Goal: Task Accomplishment & Management: Use online tool/utility

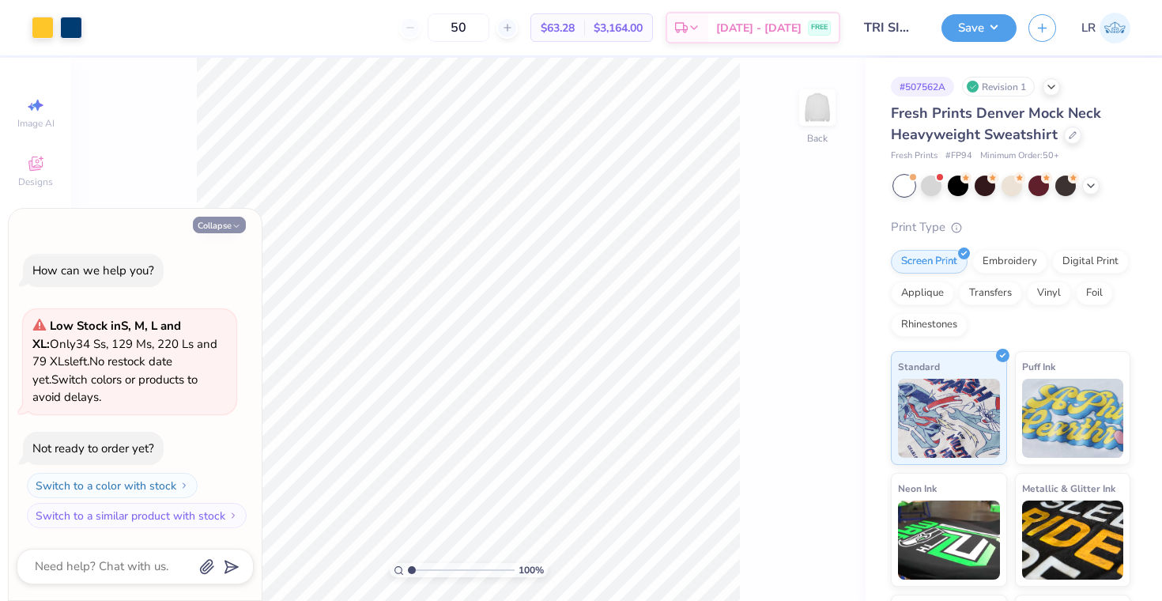
click at [232, 222] on icon "button" at bounding box center [236, 225] width 9 height 9
type textarea "x"
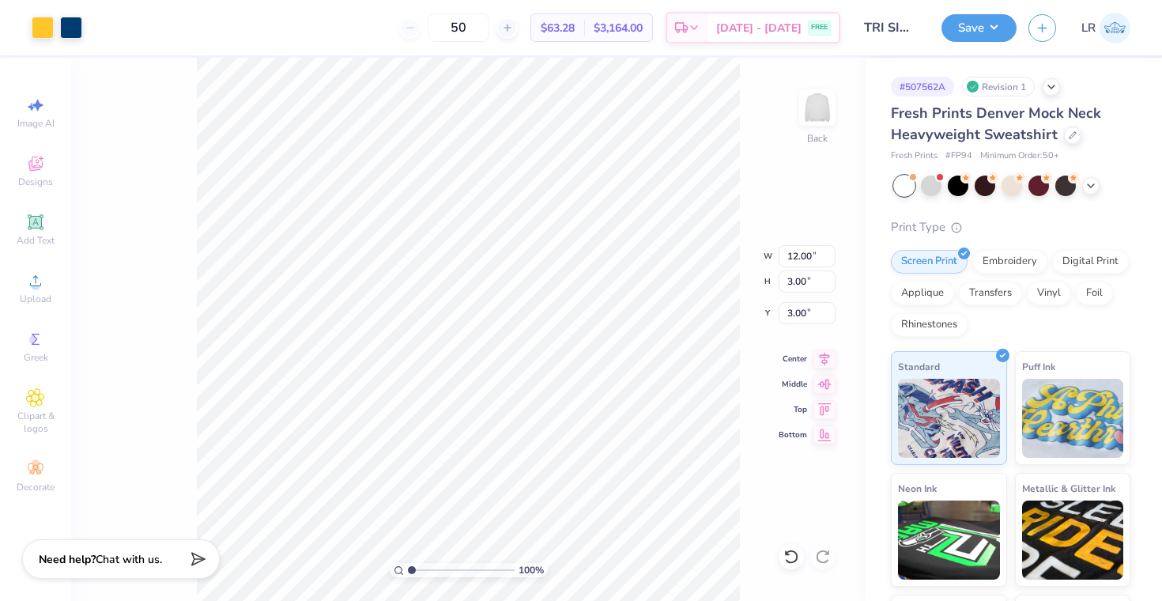
type input "13.73"
type input "3.43"
type input "2.59"
type input "14.67"
type input "3.67"
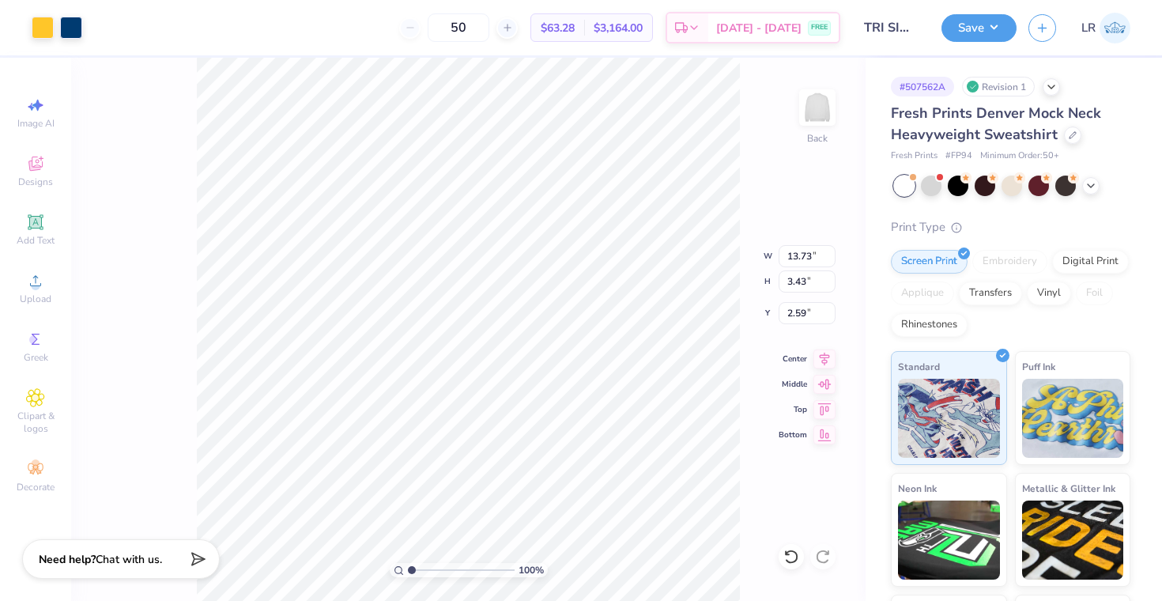
type input "2.36"
click at [75, 20] on div at bounding box center [71, 26] width 22 height 22
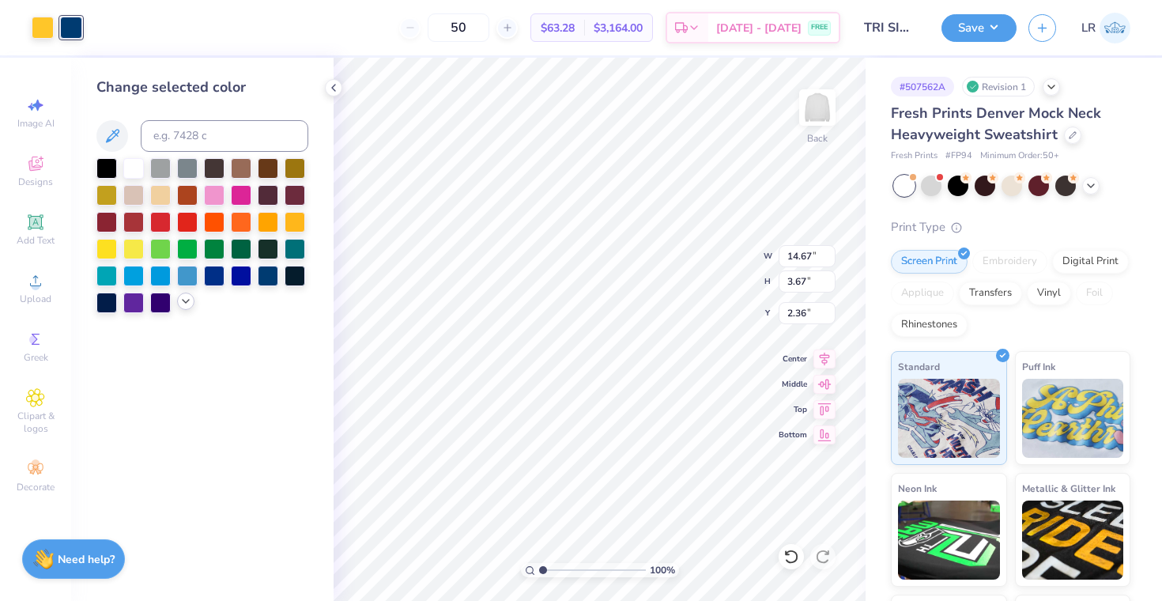
click at [188, 301] on icon at bounding box center [185, 301] width 13 height 13
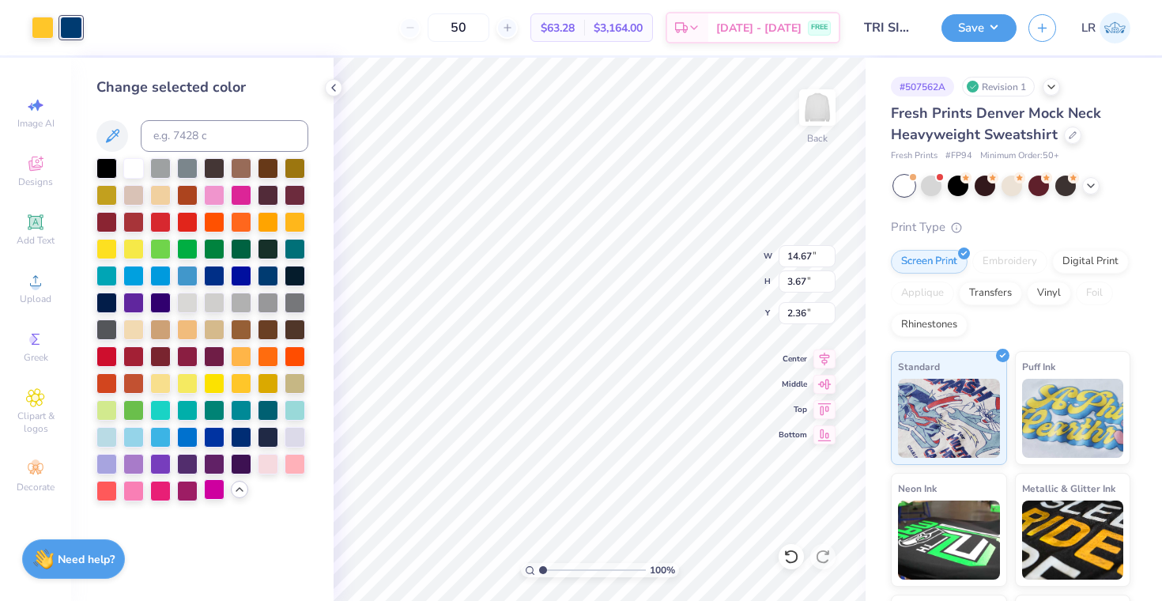
click at [211, 495] on div at bounding box center [214, 489] width 21 height 21
click at [192, 486] on div at bounding box center [187, 489] width 21 height 21
click at [104, 409] on div at bounding box center [106, 408] width 21 height 21
click at [187, 486] on div at bounding box center [187, 489] width 21 height 21
click at [47, 31] on div at bounding box center [43, 26] width 22 height 22
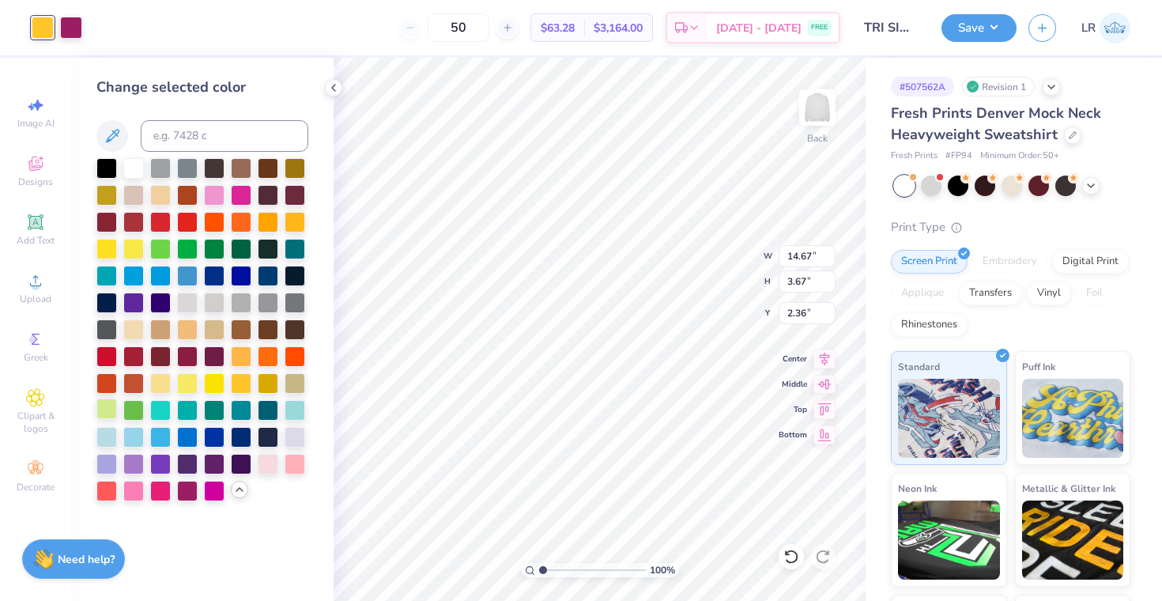
click at [105, 403] on div at bounding box center [106, 408] width 21 height 21
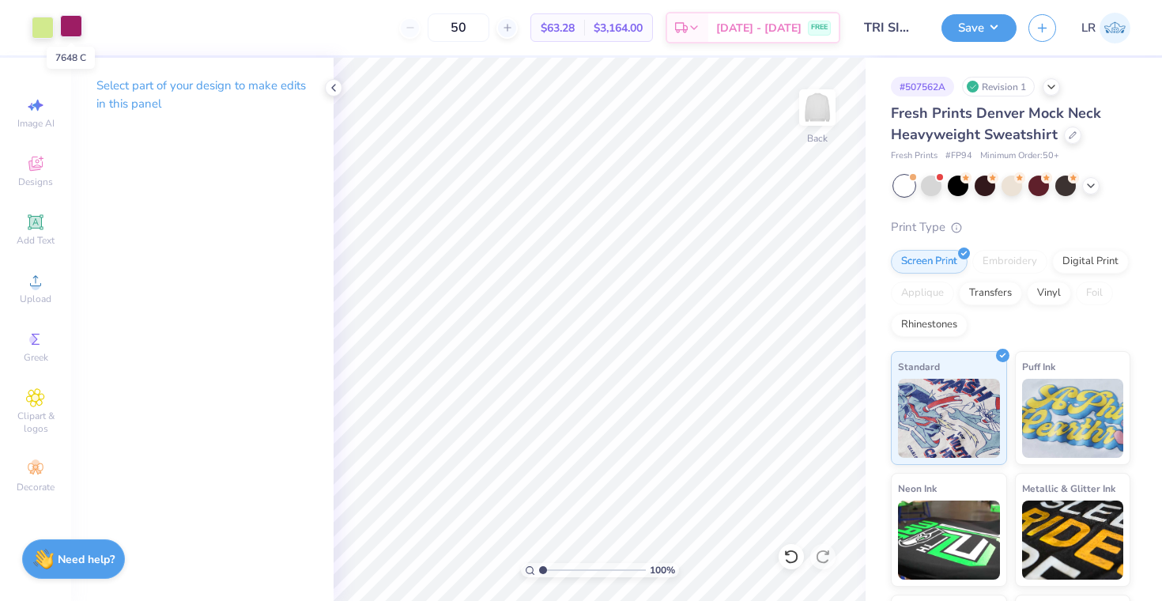
click at [68, 28] on div at bounding box center [71, 26] width 22 height 22
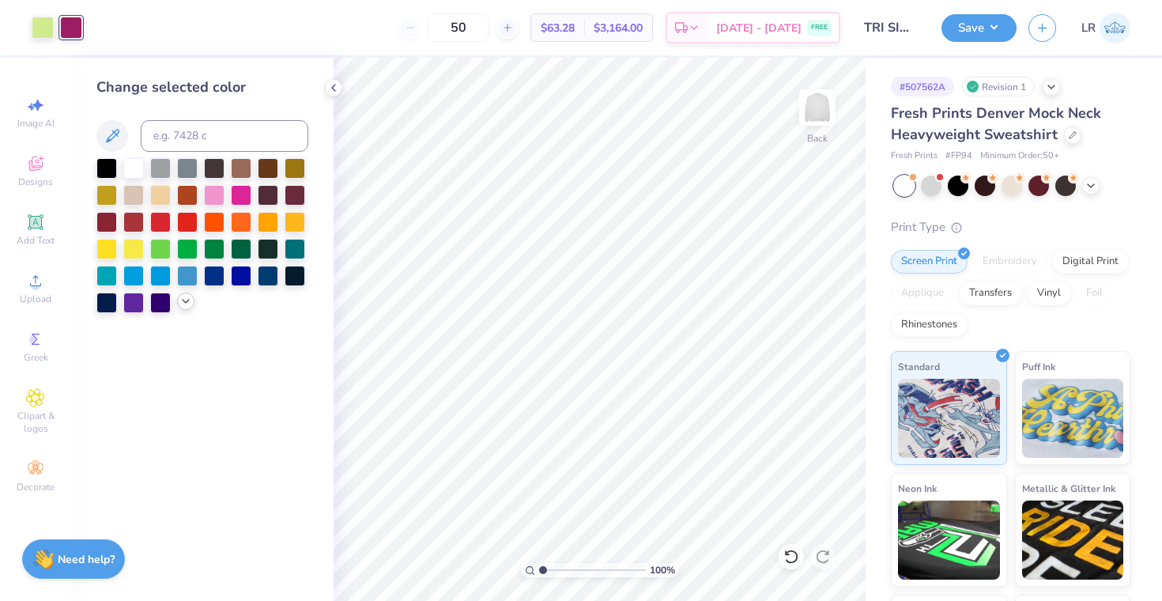
click at [185, 302] on polyline at bounding box center [186, 301] width 6 height 3
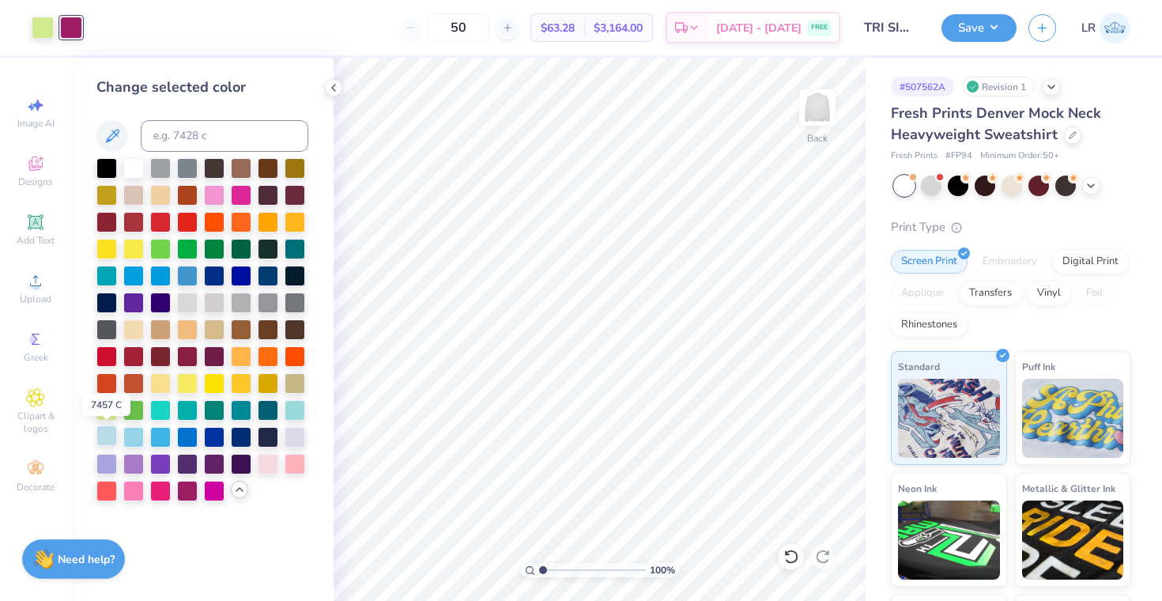
click at [108, 442] on div at bounding box center [106, 435] width 21 height 21
click at [47, 36] on div at bounding box center [43, 26] width 22 height 22
click at [243, 165] on div at bounding box center [241, 166] width 21 height 21
click at [132, 434] on div at bounding box center [133, 435] width 21 height 21
click at [70, 29] on div at bounding box center [71, 26] width 22 height 22
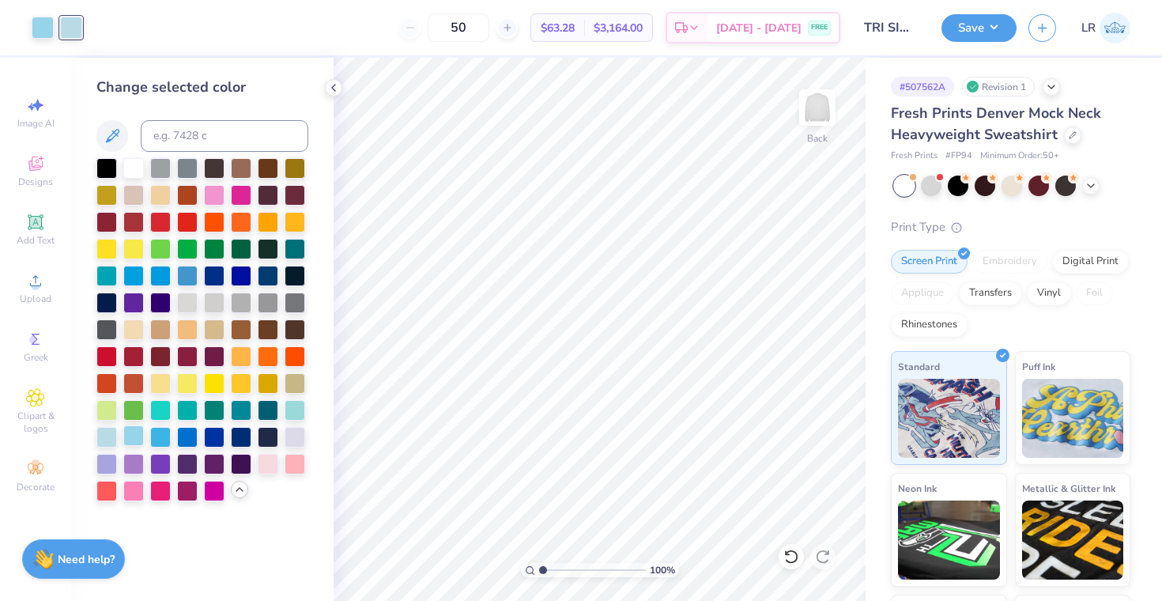
click at [138, 436] on div at bounding box center [133, 435] width 21 height 21
click at [786, 552] on icon at bounding box center [790, 556] width 13 height 14
click at [80, 28] on div at bounding box center [71, 26] width 22 height 22
click at [54, 28] on div at bounding box center [43, 26] width 22 height 22
click at [243, 163] on div at bounding box center [241, 166] width 21 height 21
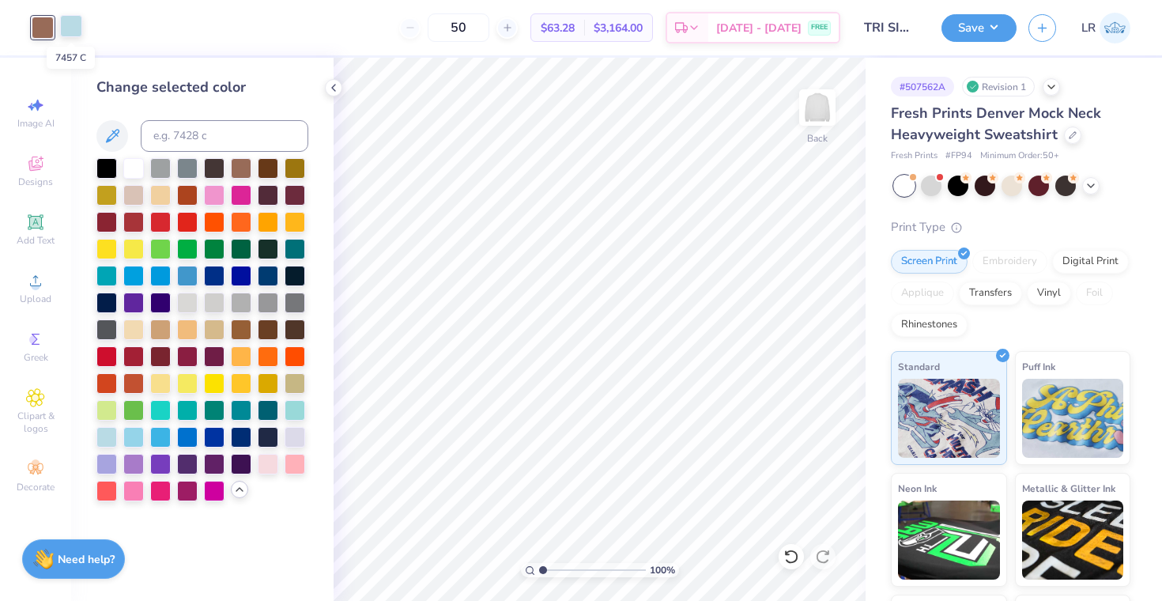
click at [74, 29] on div at bounding box center [71, 26] width 22 height 22
click at [132, 437] on div at bounding box center [133, 435] width 21 height 21
click at [39, 29] on div at bounding box center [43, 26] width 22 height 22
click at [77, 25] on div at bounding box center [71, 26] width 22 height 22
click at [264, 164] on div at bounding box center [268, 166] width 21 height 21
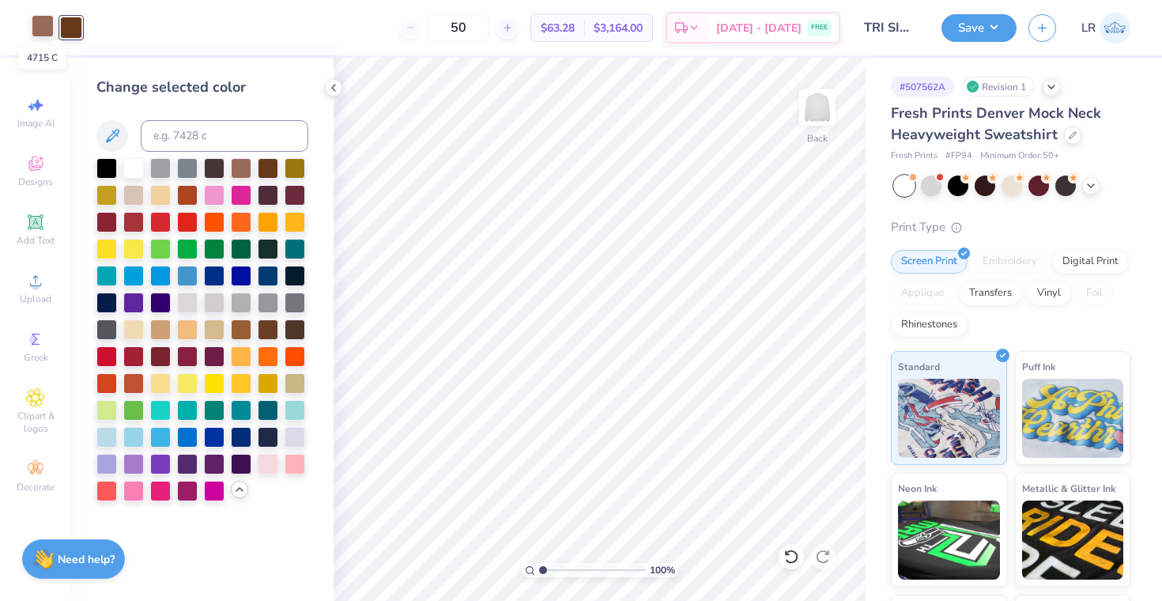
click at [43, 31] on div at bounding box center [43, 26] width 22 height 22
click at [135, 436] on div at bounding box center [133, 435] width 21 height 21
click at [73, 27] on div at bounding box center [71, 26] width 22 height 22
click at [241, 168] on div at bounding box center [241, 166] width 21 height 21
click at [187, 494] on div at bounding box center [187, 489] width 21 height 21
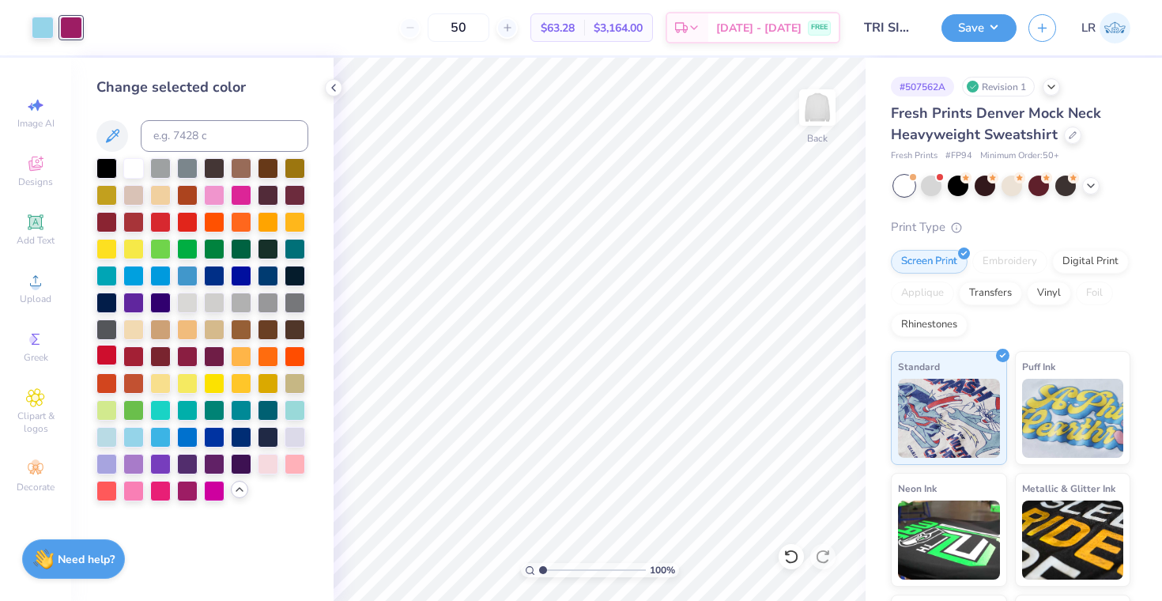
click at [107, 359] on div at bounding box center [106, 355] width 21 height 21
click at [42, 18] on div at bounding box center [43, 26] width 22 height 22
click at [132, 484] on div at bounding box center [133, 489] width 21 height 21
click at [294, 465] on div at bounding box center [295, 462] width 21 height 21
click at [246, 220] on div at bounding box center [241, 220] width 21 height 21
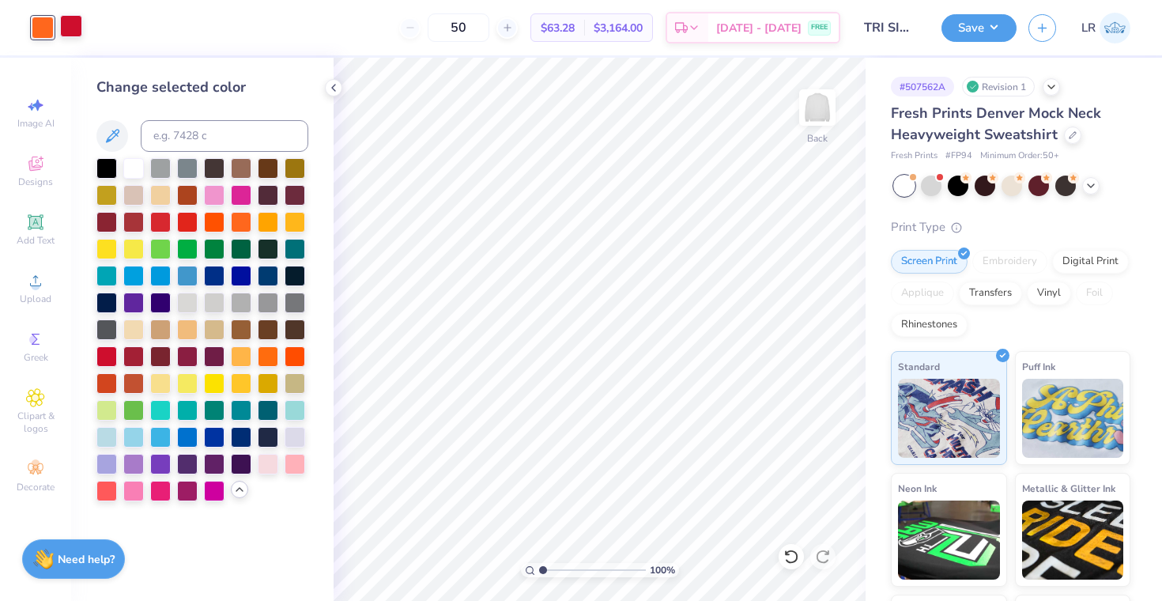
click at [70, 26] on div at bounding box center [71, 26] width 22 height 22
click at [159, 410] on div at bounding box center [160, 408] width 21 height 21
click at [303, 403] on div at bounding box center [295, 408] width 21 height 21
click at [46, 28] on div at bounding box center [43, 26] width 22 height 22
click at [112, 435] on div at bounding box center [106, 435] width 21 height 21
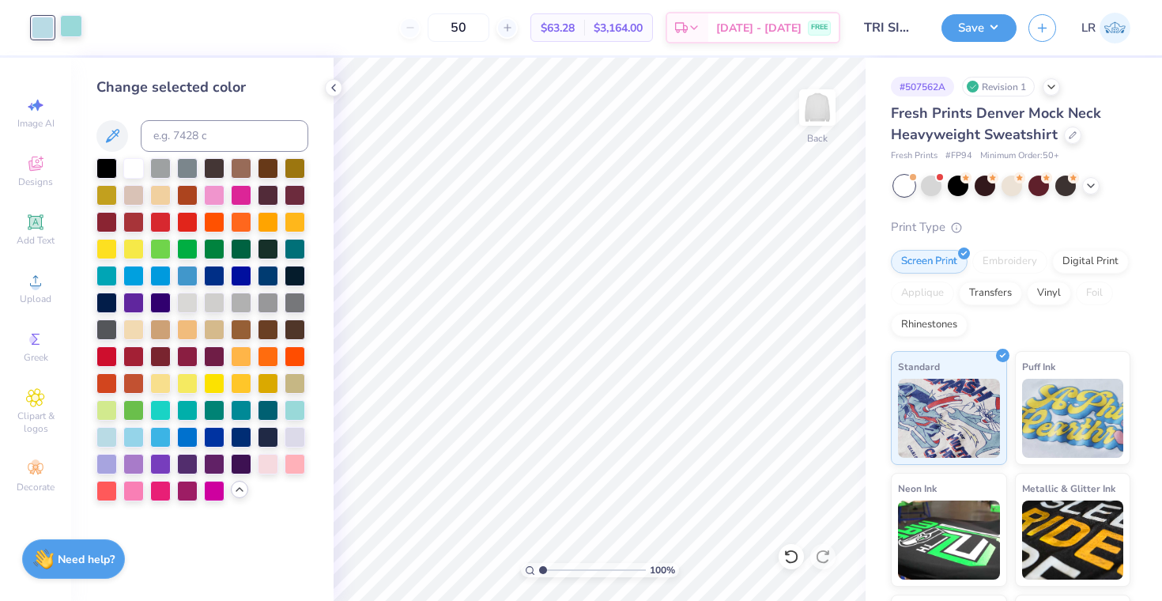
click at [69, 31] on div at bounding box center [71, 26] width 22 height 22
click at [268, 355] on div at bounding box center [268, 355] width 21 height 21
click at [241, 217] on div at bounding box center [241, 220] width 21 height 21
click at [215, 221] on div at bounding box center [214, 220] width 21 height 21
click at [40, 25] on div at bounding box center [43, 26] width 22 height 22
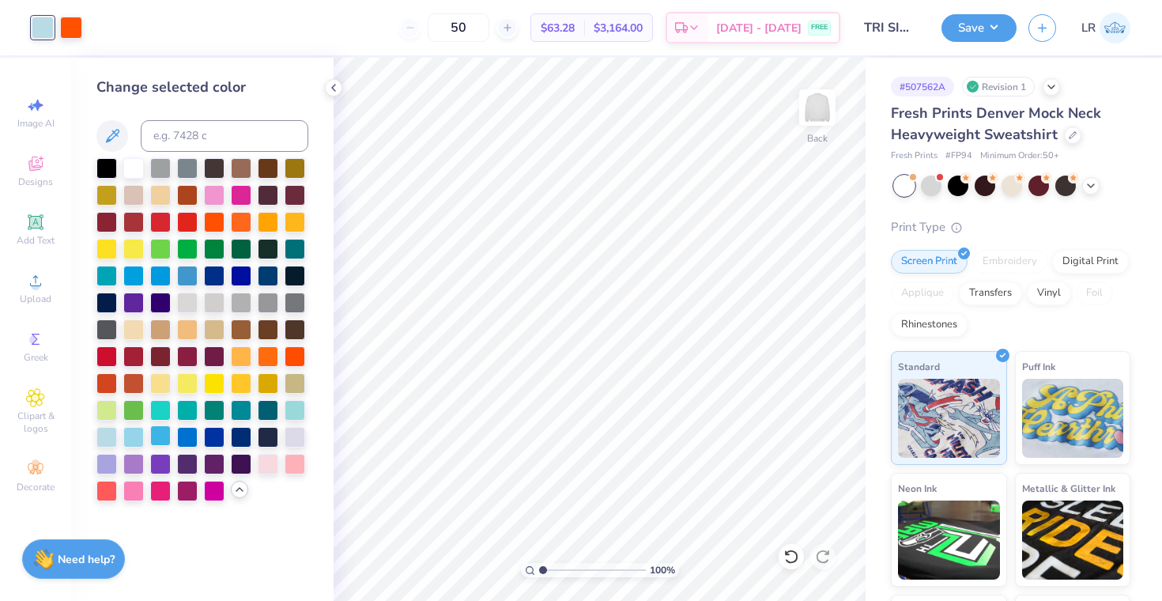
click at [160, 435] on div at bounding box center [160, 435] width 21 height 21
click at [194, 434] on div at bounding box center [187, 435] width 21 height 21
click at [239, 197] on div at bounding box center [241, 193] width 21 height 21
click at [65, 26] on div at bounding box center [71, 26] width 22 height 22
click at [110, 404] on div at bounding box center [106, 408] width 21 height 21
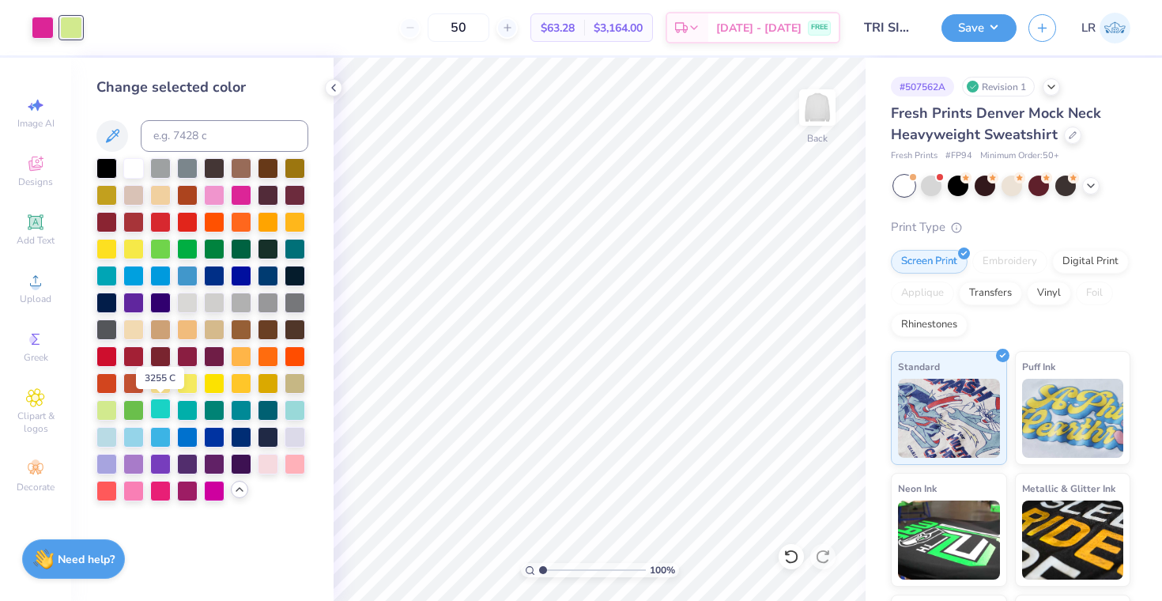
click at [163, 413] on div at bounding box center [160, 408] width 21 height 21
click at [217, 194] on div at bounding box center [214, 193] width 21 height 21
click at [43, 28] on div at bounding box center [43, 26] width 22 height 22
click at [159, 379] on div at bounding box center [160, 381] width 21 height 21
click at [191, 383] on div at bounding box center [187, 381] width 21 height 21
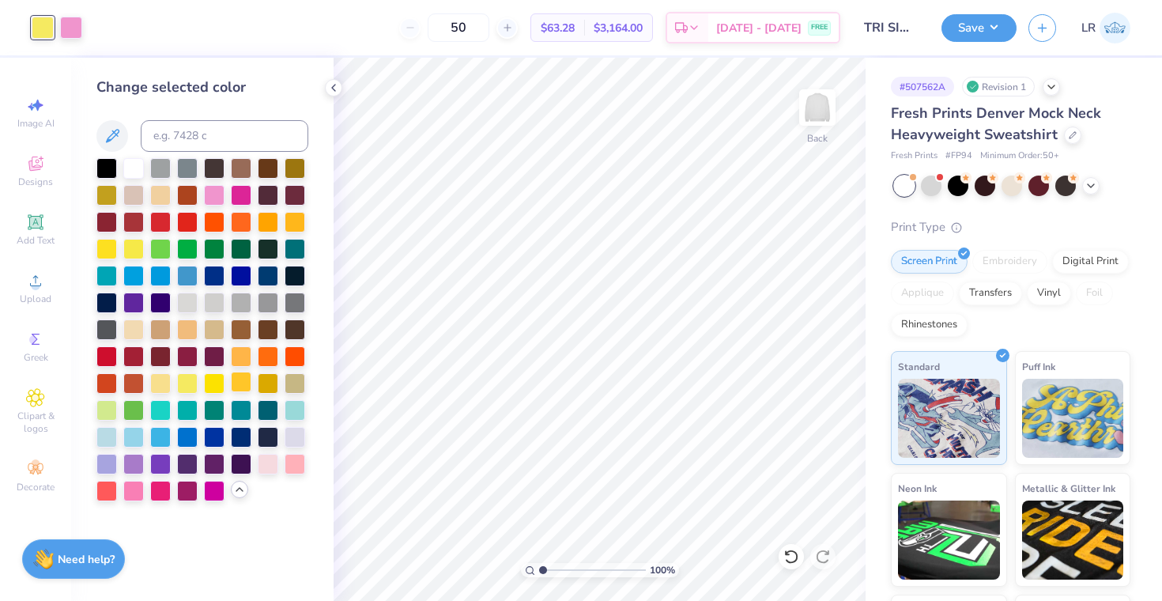
click at [242, 379] on div at bounding box center [241, 381] width 21 height 21
click at [264, 381] on div at bounding box center [268, 381] width 21 height 21
click at [242, 383] on div at bounding box center [241, 381] width 21 height 21
click at [221, 382] on div at bounding box center [214, 381] width 21 height 21
click at [187, 382] on div at bounding box center [187, 381] width 21 height 21
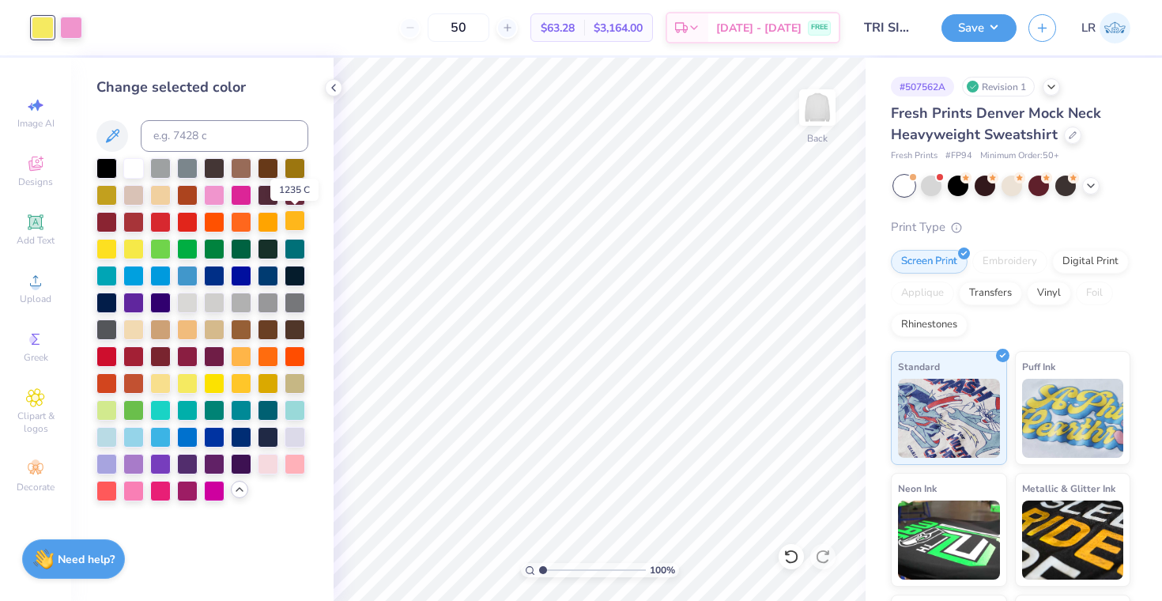
click at [297, 217] on div at bounding box center [295, 220] width 21 height 21
click at [162, 379] on div at bounding box center [160, 381] width 21 height 21
click at [131, 251] on div at bounding box center [133, 247] width 21 height 21
click at [298, 169] on div at bounding box center [295, 166] width 21 height 21
click at [239, 247] on div at bounding box center [241, 247] width 21 height 21
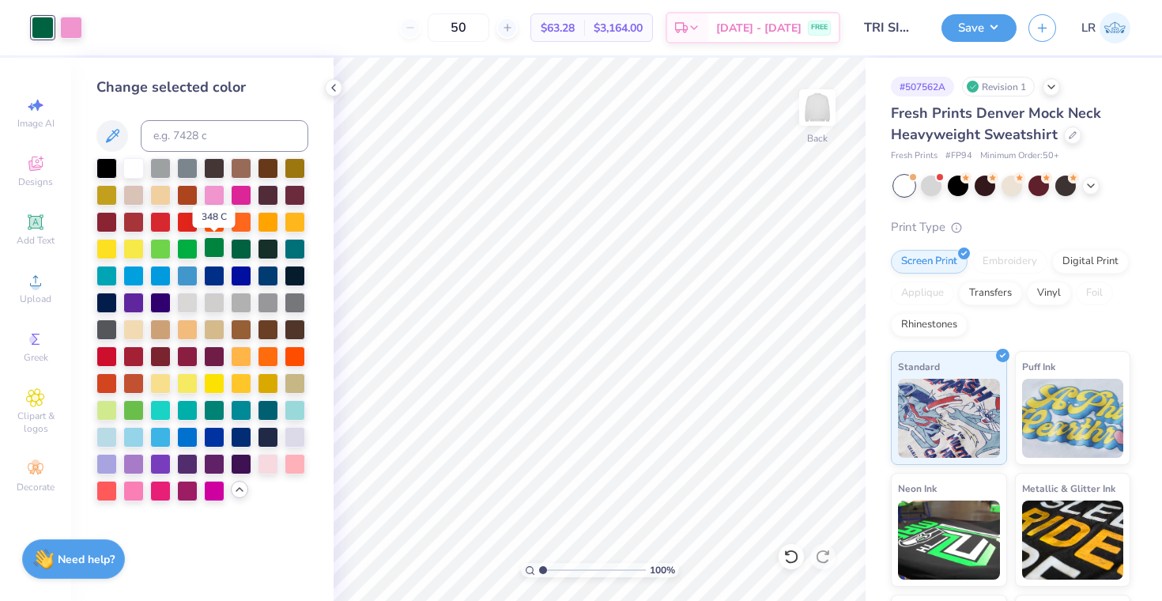
click at [214, 244] on div at bounding box center [214, 247] width 21 height 21
click at [162, 248] on div at bounding box center [160, 247] width 21 height 21
click at [272, 465] on div at bounding box center [268, 462] width 21 height 21
click at [293, 468] on div at bounding box center [295, 462] width 21 height 21
click at [209, 354] on div at bounding box center [214, 355] width 21 height 21
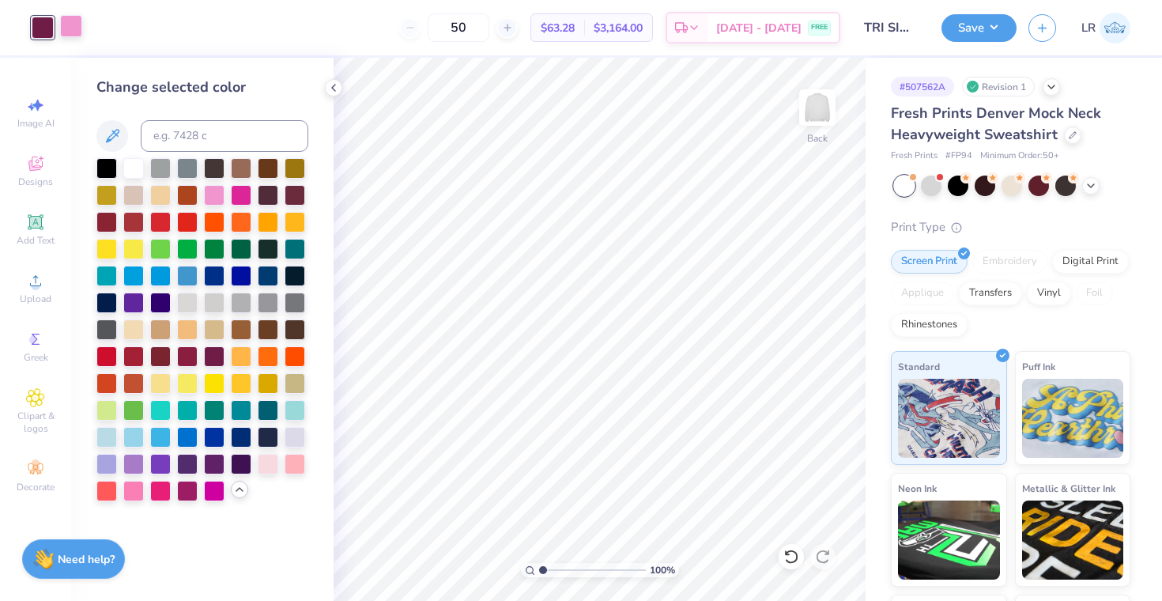
click at [72, 21] on div at bounding box center [71, 26] width 22 height 22
click at [266, 462] on div at bounding box center [268, 462] width 21 height 21
click at [294, 465] on div at bounding box center [295, 462] width 21 height 21
click at [44, 26] on div at bounding box center [43, 26] width 22 height 22
click at [185, 354] on div at bounding box center [187, 355] width 21 height 21
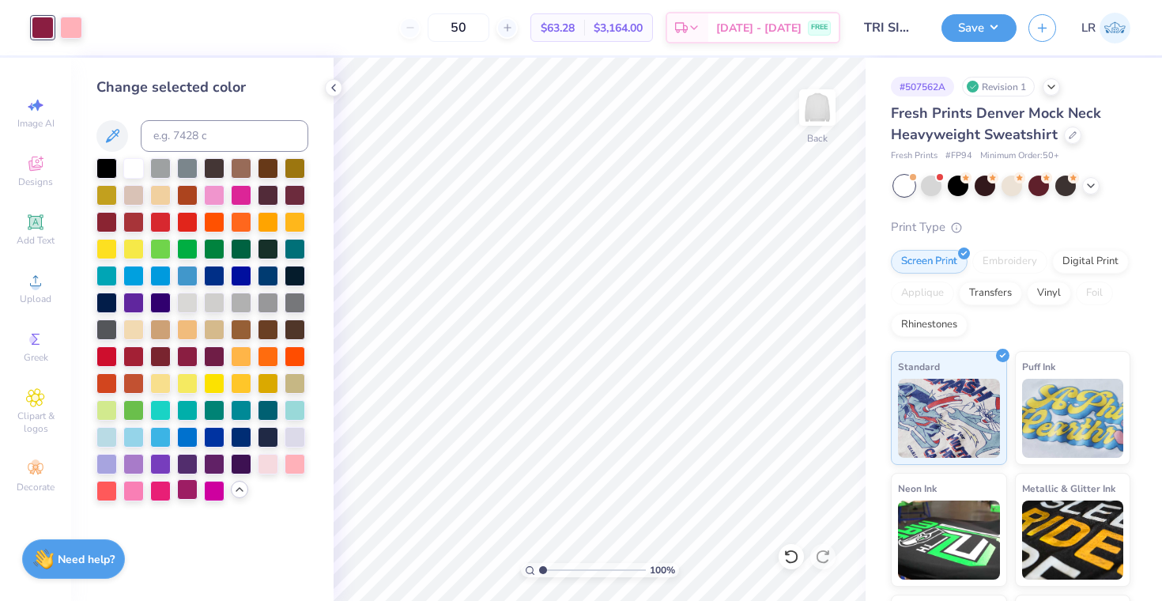
click at [187, 490] on div at bounding box center [187, 489] width 21 height 21
click at [105, 273] on div at bounding box center [106, 274] width 21 height 21
click at [71, 28] on div at bounding box center [71, 26] width 22 height 22
click at [160, 220] on div at bounding box center [160, 220] width 21 height 21
click at [194, 221] on div at bounding box center [187, 220] width 21 height 21
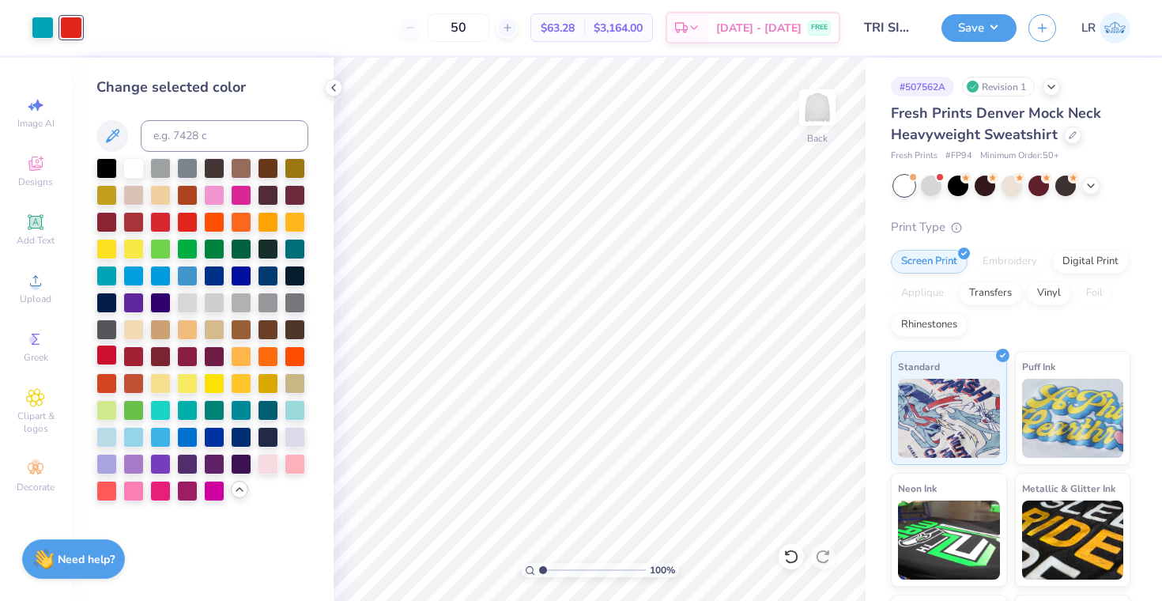
click at [113, 356] on div at bounding box center [106, 355] width 21 height 21
click at [45, 25] on div at bounding box center [43, 26] width 22 height 22
click at [290, 411] on div at bounding box center [295, 408] width 21 height 21
click at [73, 28] on div at bounding box center [71, 26] width 22 height 22
click at [110, 377] on div at bounding box center [106, 381] width 21 height 21
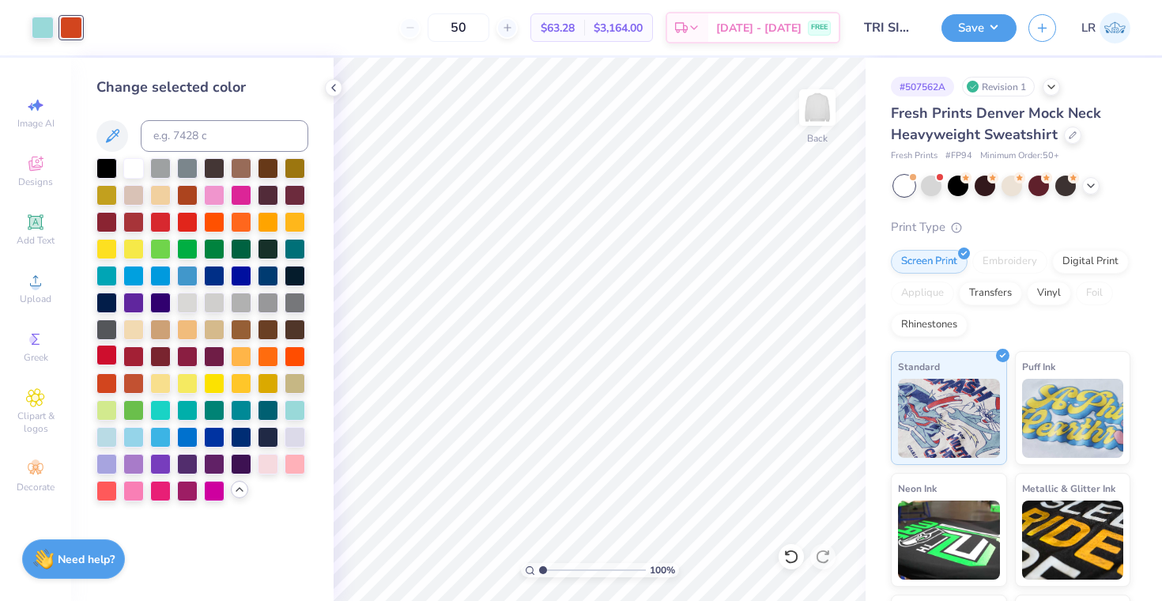
click at [105, 349] on div at bounding box center [106, 355] width 21 height 21
click at [113, 488] on div at bounding box center [106, 489] width 21 height 21
click at [300, 193] on div at bounding box center [295, 193] width 21 height 21
click at [137, 356] on div at bounding box center [133, 355] width 21 height 21
click at [51, 28] on div at bounding box center [43, 26] width 22 height 22
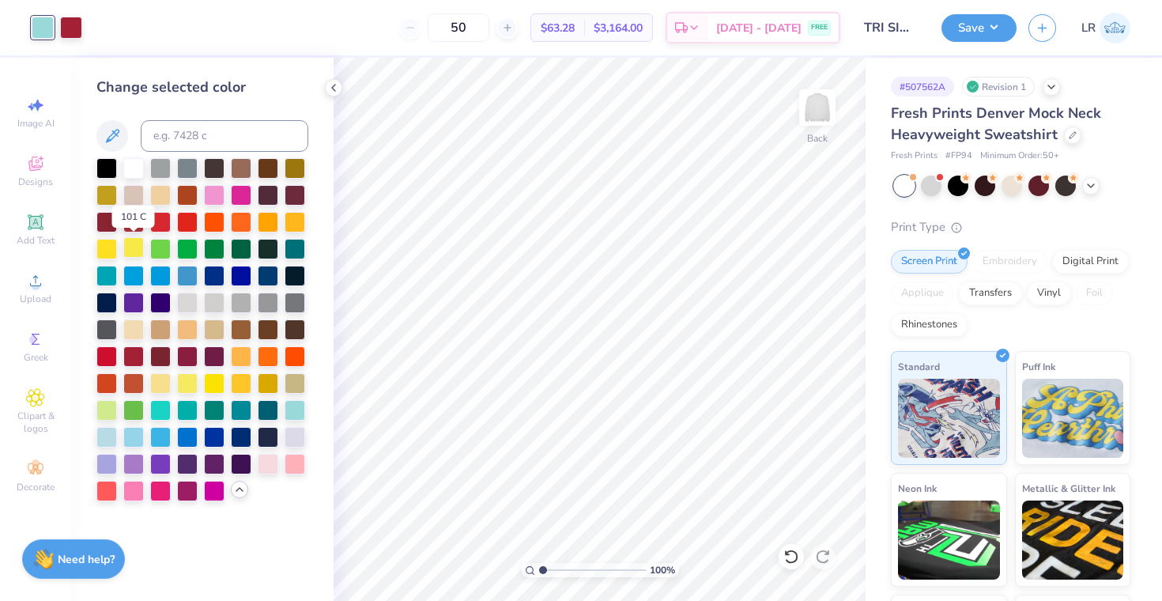
click at [135, 243] on div at bounding box center [133, 247] width 21 height 21
click at [295, 225] on div at bounding box center [295, 220] width 21 height 21
click at [72, 26] on div at bounding box center [71, 26] width 22 height 22
click at [207, 413] on div at bounding box center [214, 408] width 21 height 21
click at [45, 27] on div at bounding box center [43, 26] width 22 height 22
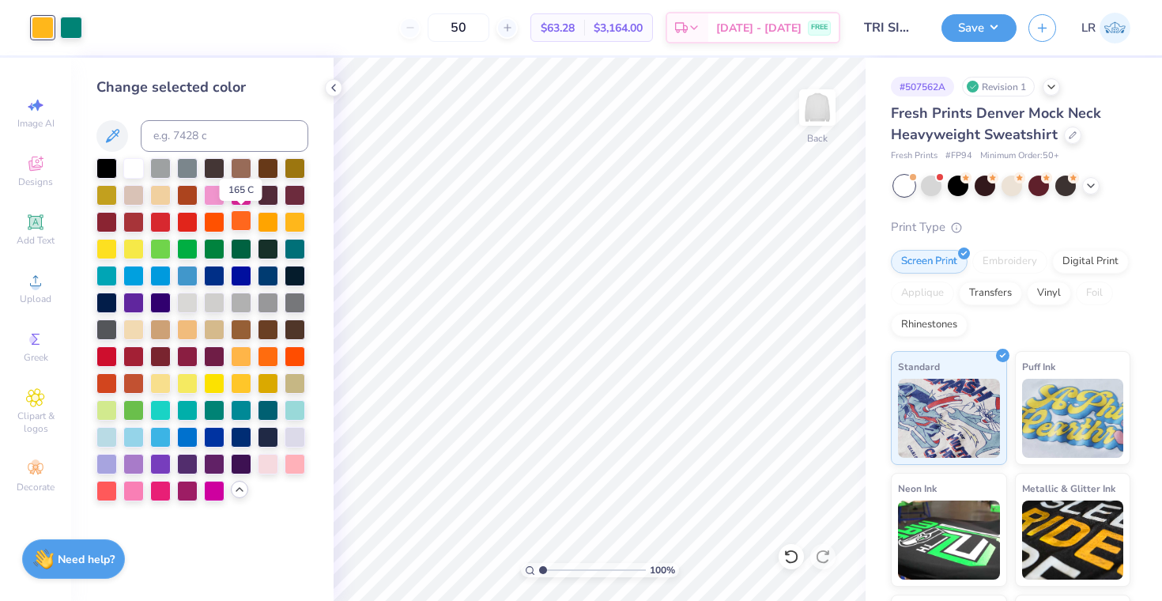
click at [242, 220] on div at bounding box center [241, 220] width 21 height 21
click at [272, 219] on div at bounding box center [268, 220] width 21 height 21
click at [74, 25] on div at bounding box center [71, 26] width 22 height 22
click at [216, 464] on div at bounding box center [214, 462] width 21 height 21
click at [43, 33] on div at bounding box center [43, 26] width 22 height 22
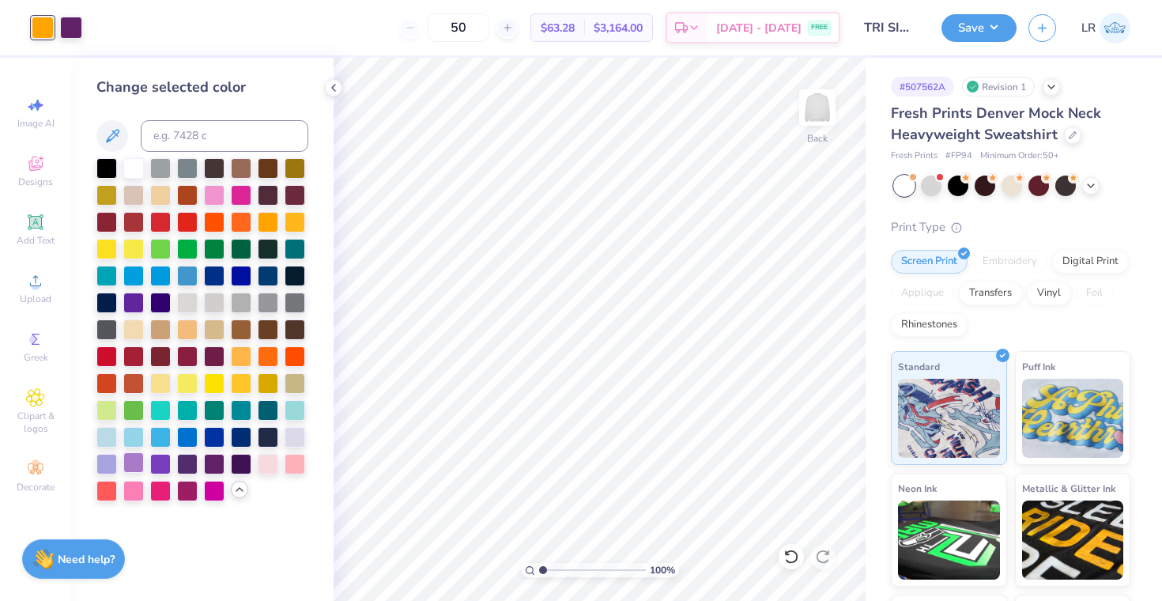
click at [137, 462] on div at bounding box center [133, 462] width 21 height 21
click at [111, 458] on div at bounding box center [106, 462] width 21 height 21
click at [292, 432] on div at bounding box center [295, 435] width 21 height 21
click at [69, 27] on div at bounding box center [71, 26] width 22 height 22
click at [187, 493] on div at bounding box center [187, 489] width 21 height 21
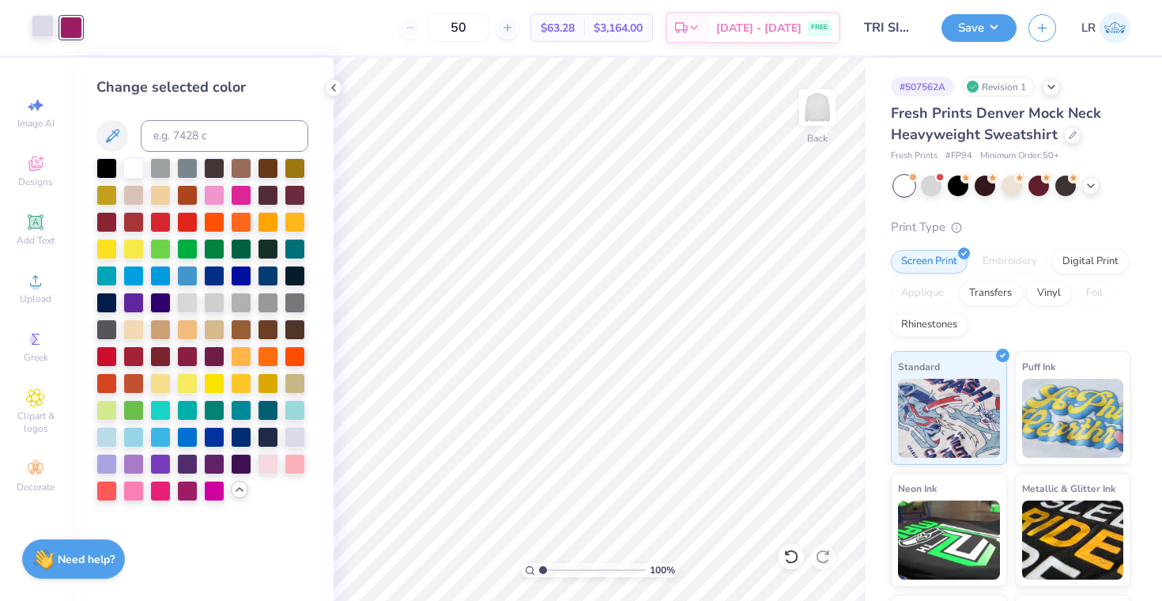
click at [44, 25] on div at bounding box center [43, 26] width 22 height 22
click at [109, 410] on div at bounding box center [106, 408] width 21 height 21
click at [109, 408] on div at bounding box center [106, 408] width 21 height 21
click at [130, 404] on div at bounding box center [133, 408] width 21 height 21
click at [966, 25] on button "Save" at bounding box center [978, 26] width 75 height 28
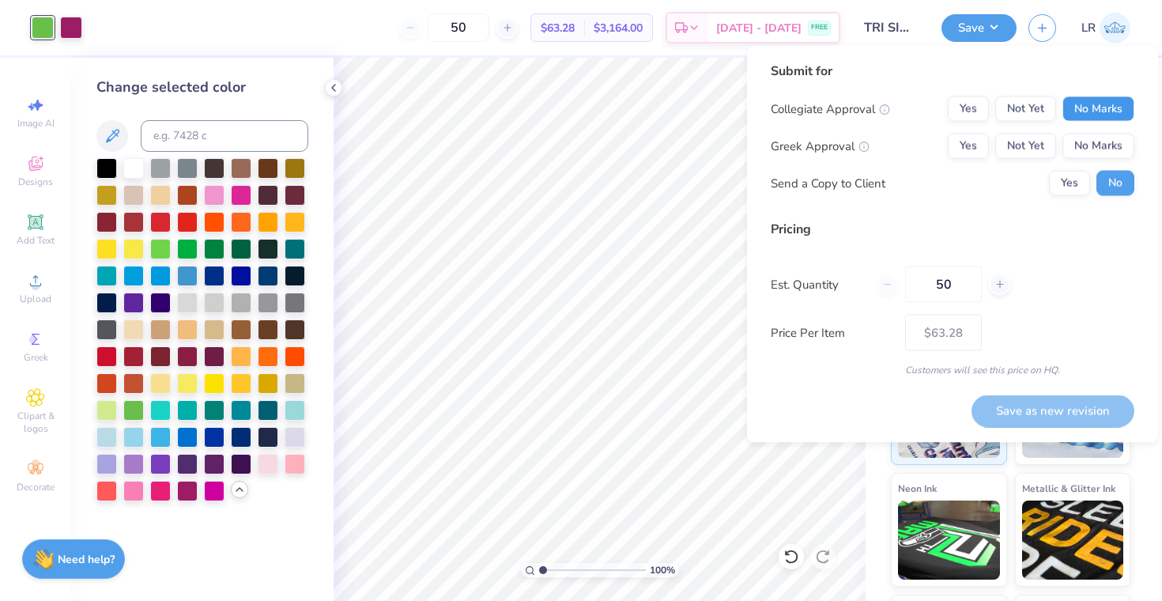
click at [1098, 104] on button "No Marks" at bounding box center [1098, 108] width 72 height 25
click at [976, 148] on button "Yes" at bounding box center [968, 146] width 41 height 25
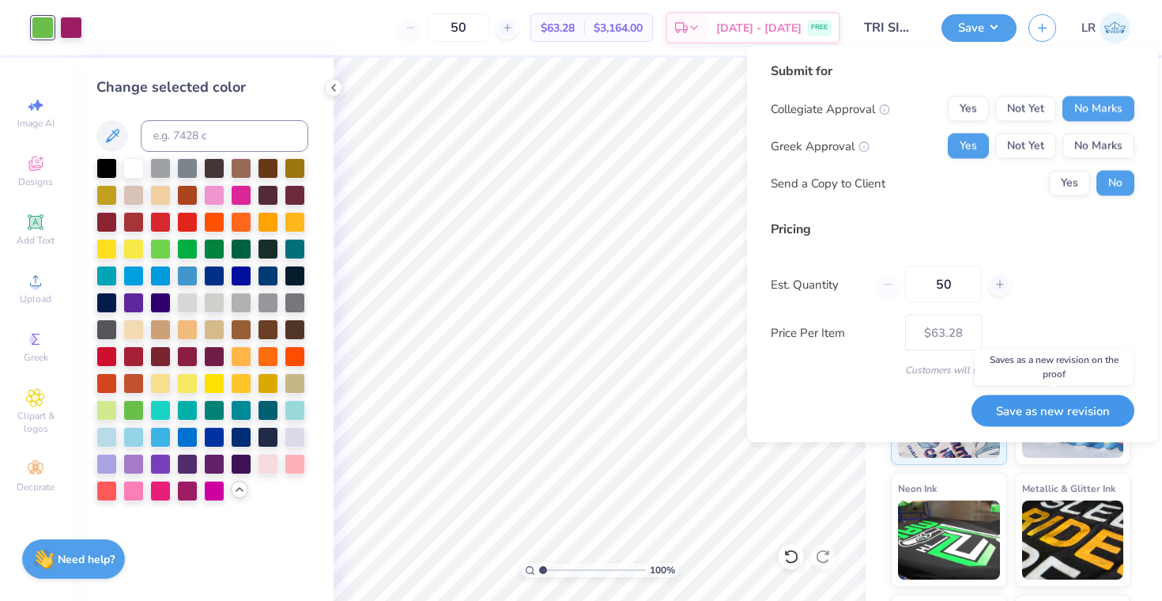
click at [1073, 411] on button "Save as new revision" at bounding box center [1052, 410] width 163 height 32
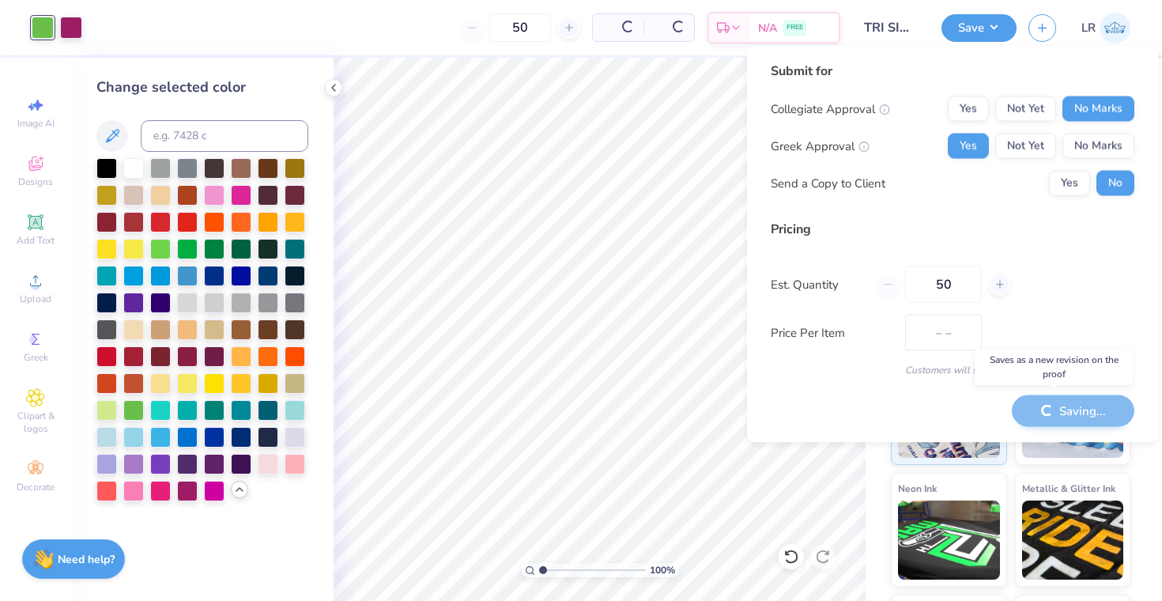
type input "$63.28"
